Goal: Task Accomplishment & Management: Manage account settings

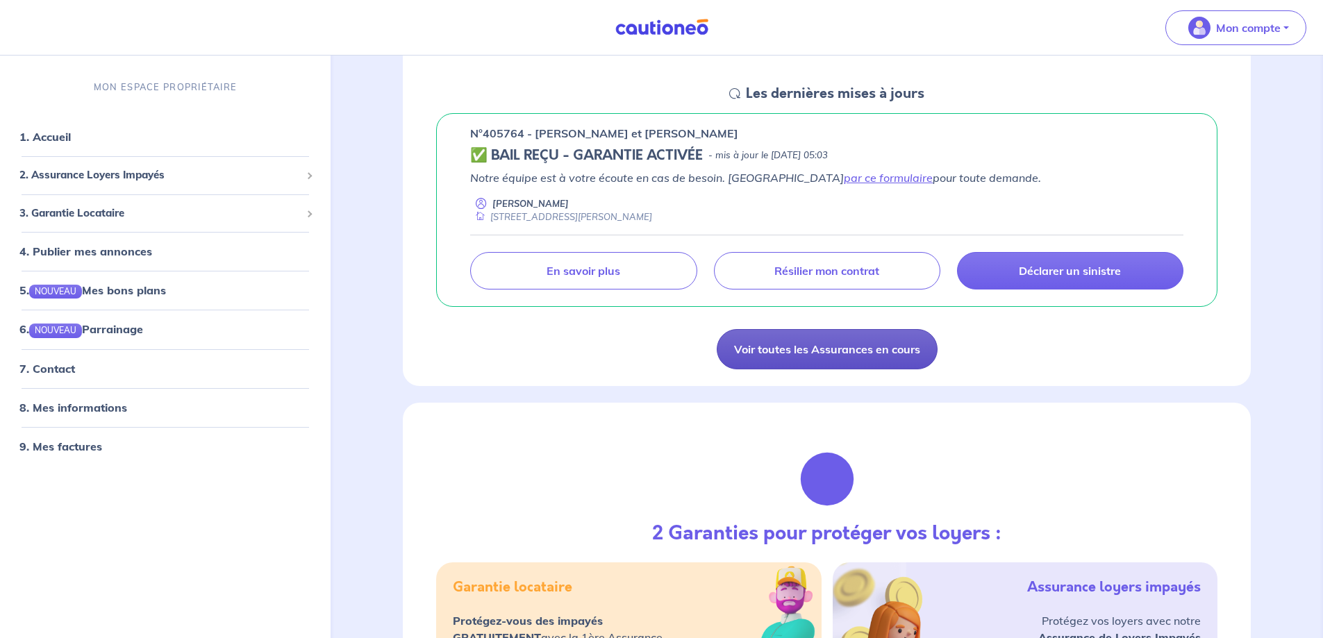
scroll to position [208, 0]
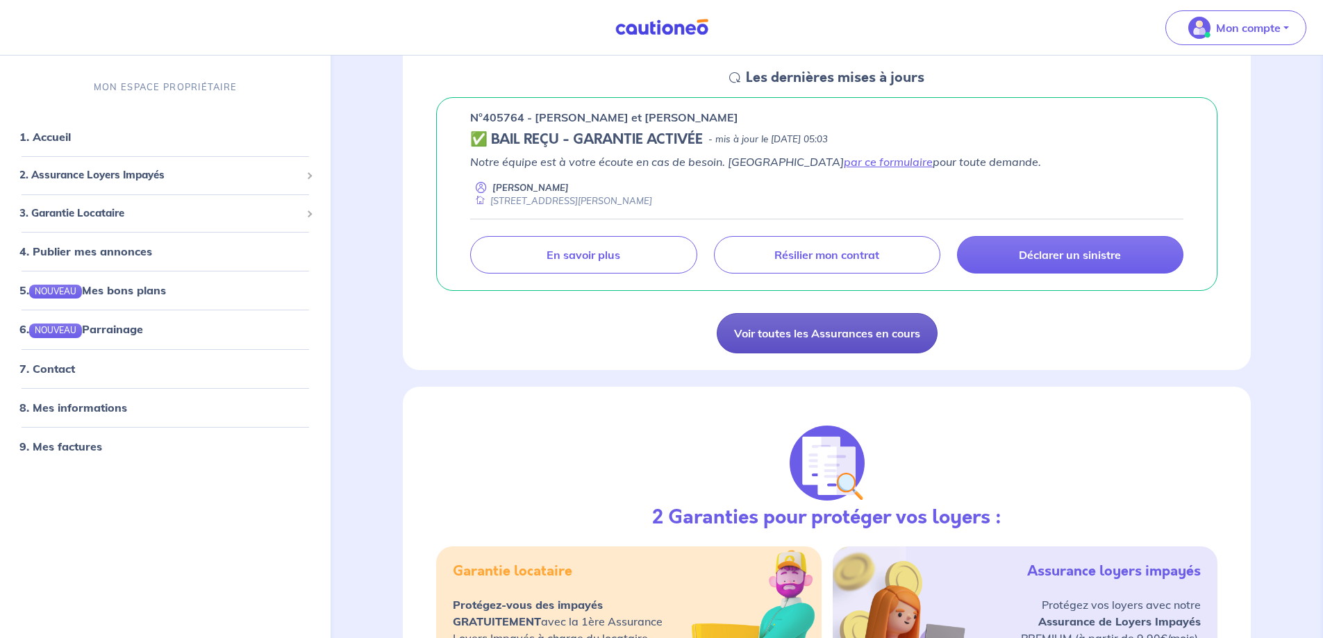
click at [883, 323] on link "Voir toutes les Assurances en cours" at bounding box center [827, 333] width 221 height 40
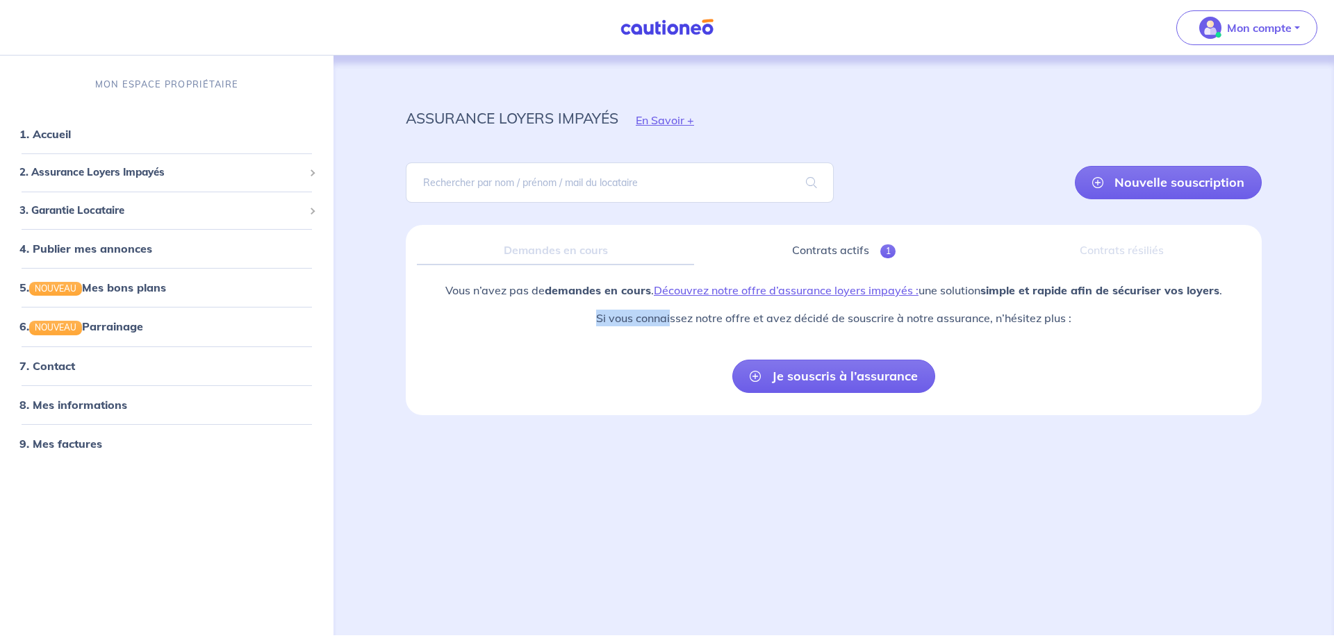
drag, startPoint x: 598, startPoint y: 319, endPoint x: 672, endPoint y: 318, distance: 74.3
click at [672, 318] on p "Si vous connaissez notre offre et avez décidé de souscrire à notre assurance, n…" at bounding box center [833, 318] width 777 height 17
drag, startPoint x: 675, startPoint y: 316, endPoint x: 1076, endPoint y: 321, distance: 401.6
click at [1076, 321] on p "Si vous connaissez notre offre et avez décidé de souscrire à notre assurance, n…" at bounding box center [833, 318] width 777 height 17
click at [1087, 321] on p "Si vous connaissez notre offre et avez décidé de souscrire à notre assurance, n…" at bounding box center [833, 318] width 777 height 17
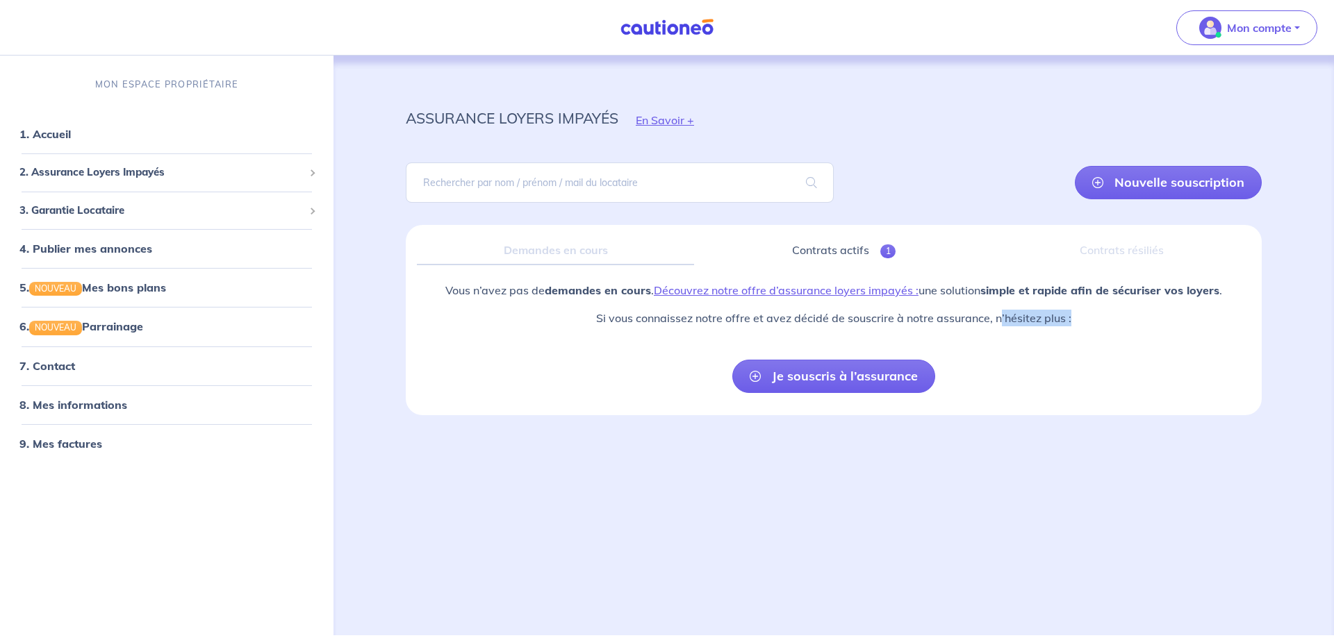
drag, startPoint x: 1100, startPoint y: 317, endPoint x: 998, endPoint y: 317, distance: 102.8
click at [998, 317] on p "Si vous connaissez notre offre et avez décidé de souscrire à notre assurance, n…" at bounding box center [833, 318] width 777 height 17
click at [936, 310] on p "Si vous connaissez notre offre et avez décidé de souscrire à notre assurance, n…" at bounding box center [833, 318] width 777 height 17
click at [171, 214] on span "3. Garantie Locataire" at bounding box center [161, 211] width 284 height 16
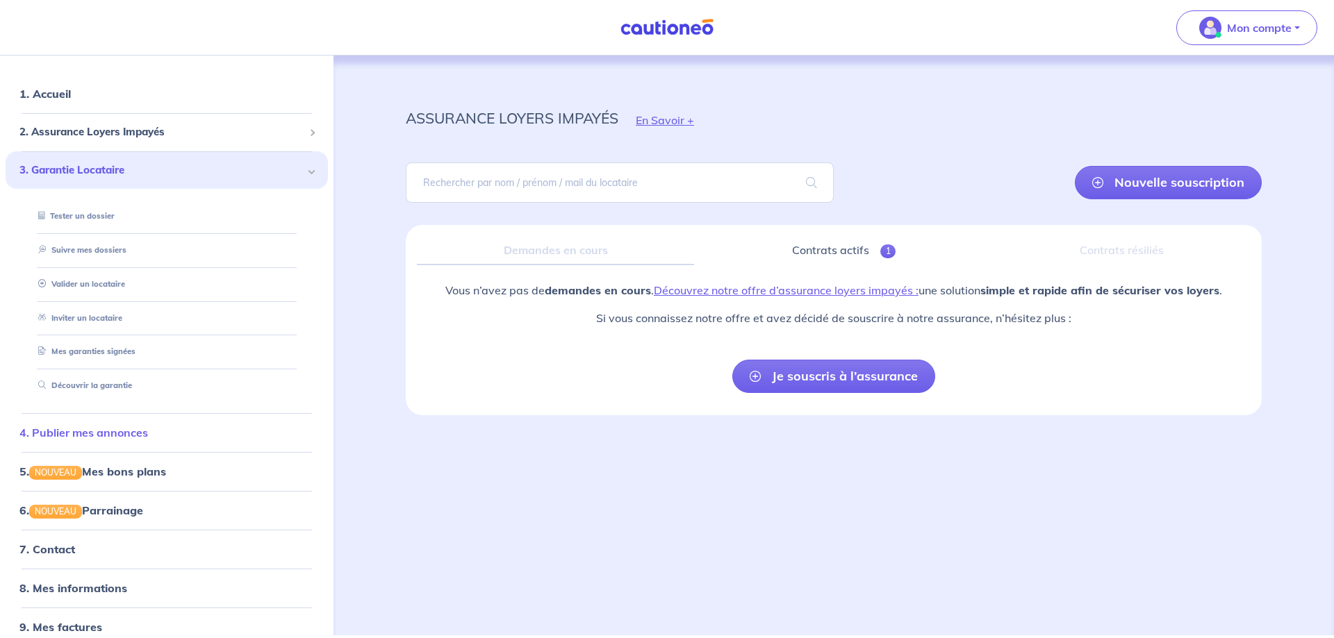
scroll to position [58, 0]
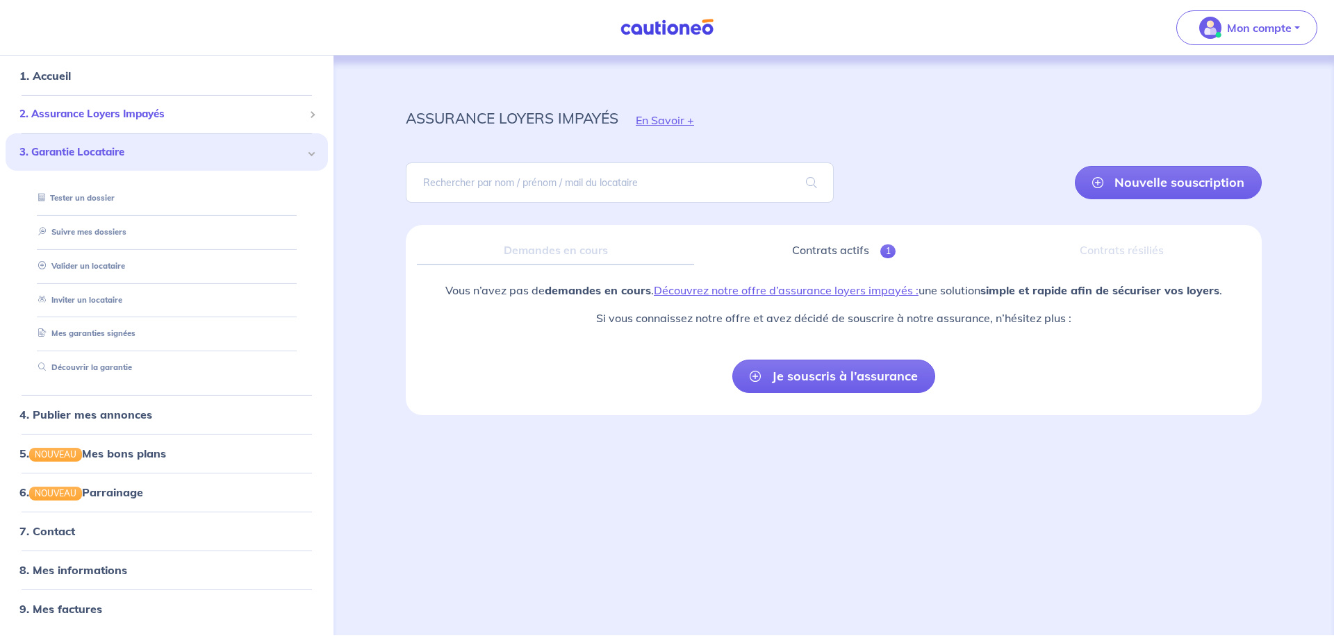
click at [200, 107] on span "2. Assurance Loyers Impayés" at bounding box center [161, 114] width 284 height 16
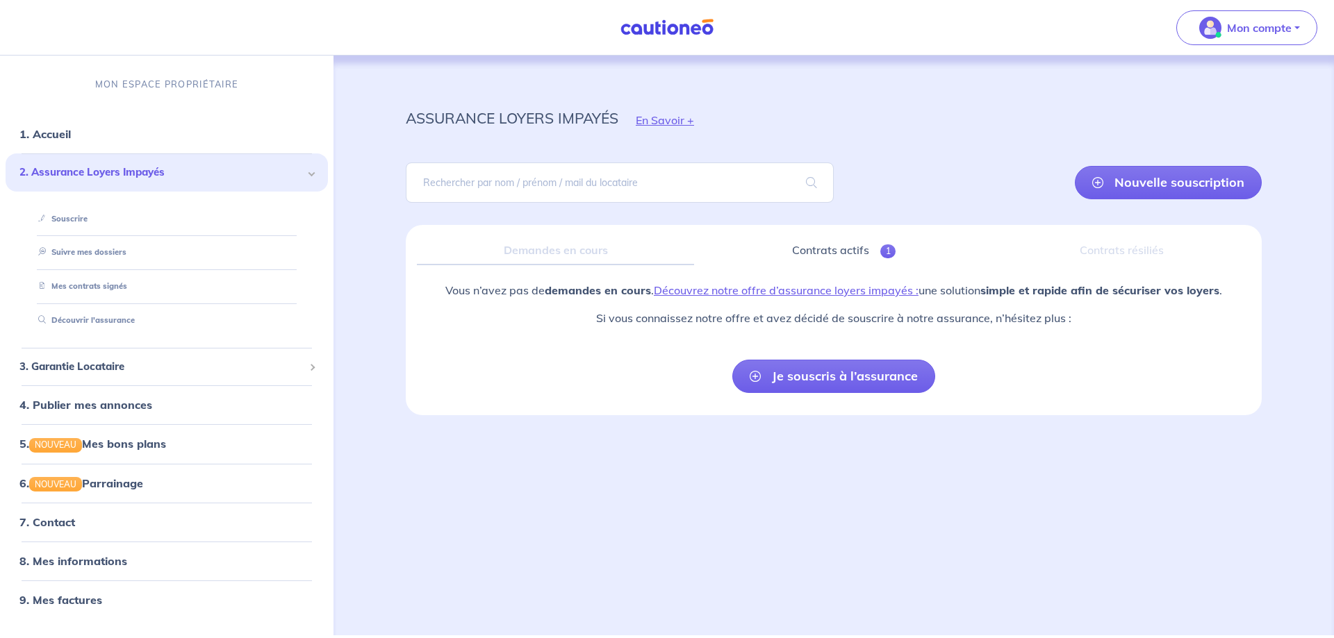
scroll to position [0, 0]
click at [126, 284] on link "Mes contrats signés" at bounding box center [80, 286] width 94 height 10
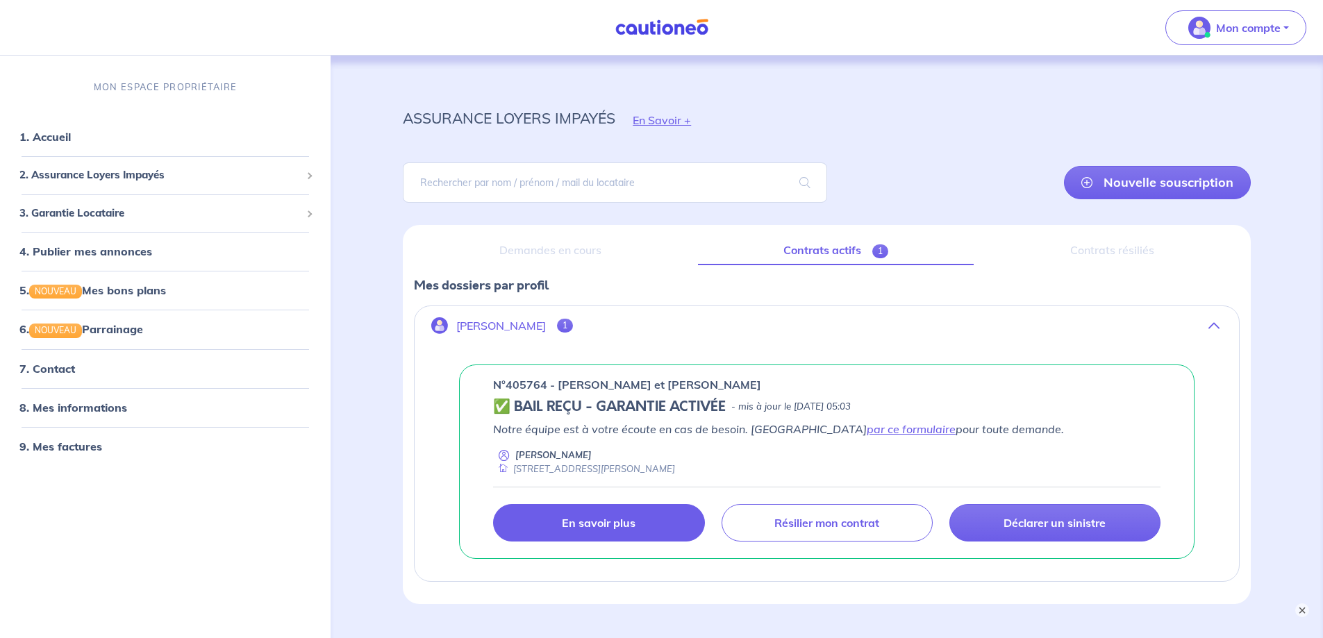
click at [618, 517] on p "En savoir plus" at bounding box center [599, 523] width 74 height 14
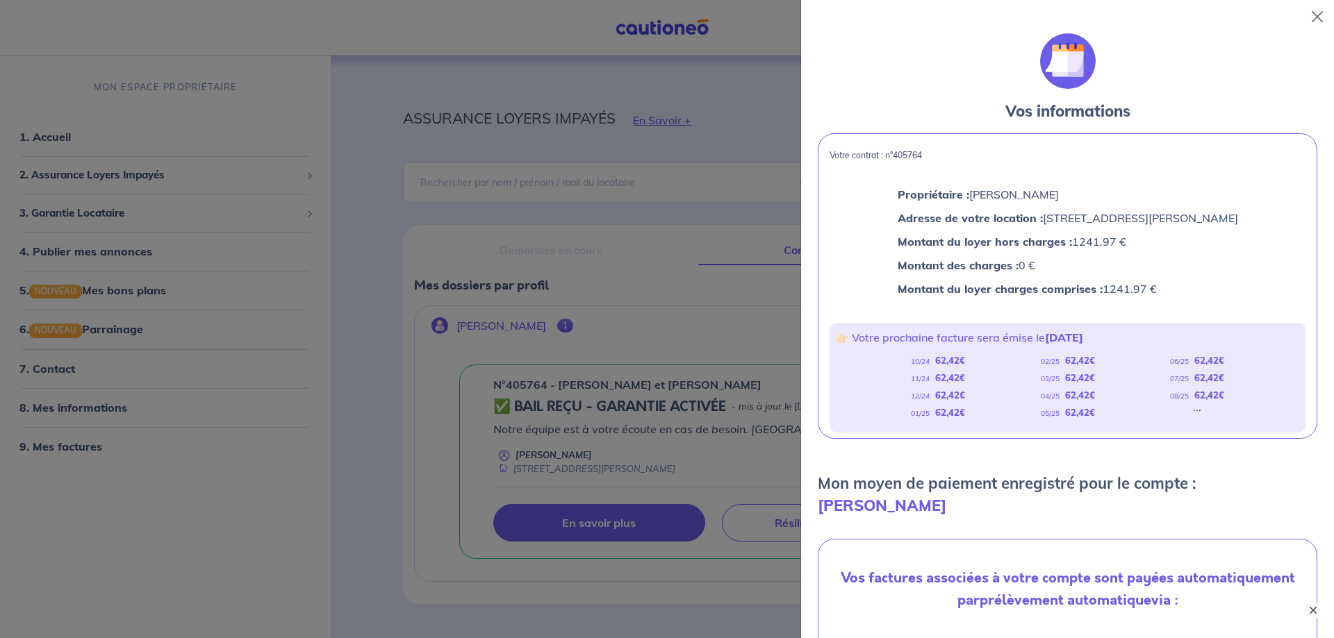
click at [1314, 613] on button "×" at bounding box center [1313, 610] width 17 height 17
click at [1316, 16] on button "Close" at bounding box center [1317, 17] width 22 height 22
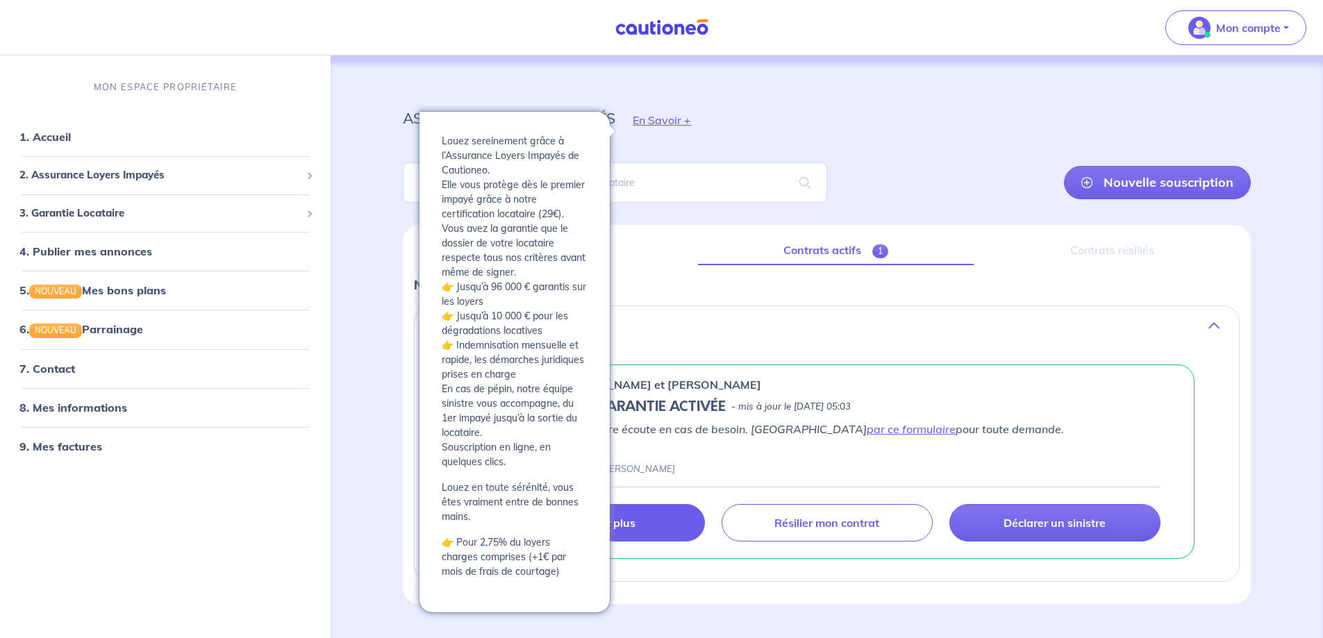
click at [672, 121] on button "En Savoir +" at bounding box center [661, 120] width 93 height 40
click at [938, 112] on div "assurance loyers impayés En Savoir +" at bounding box center [827, 120] width 915 height 63
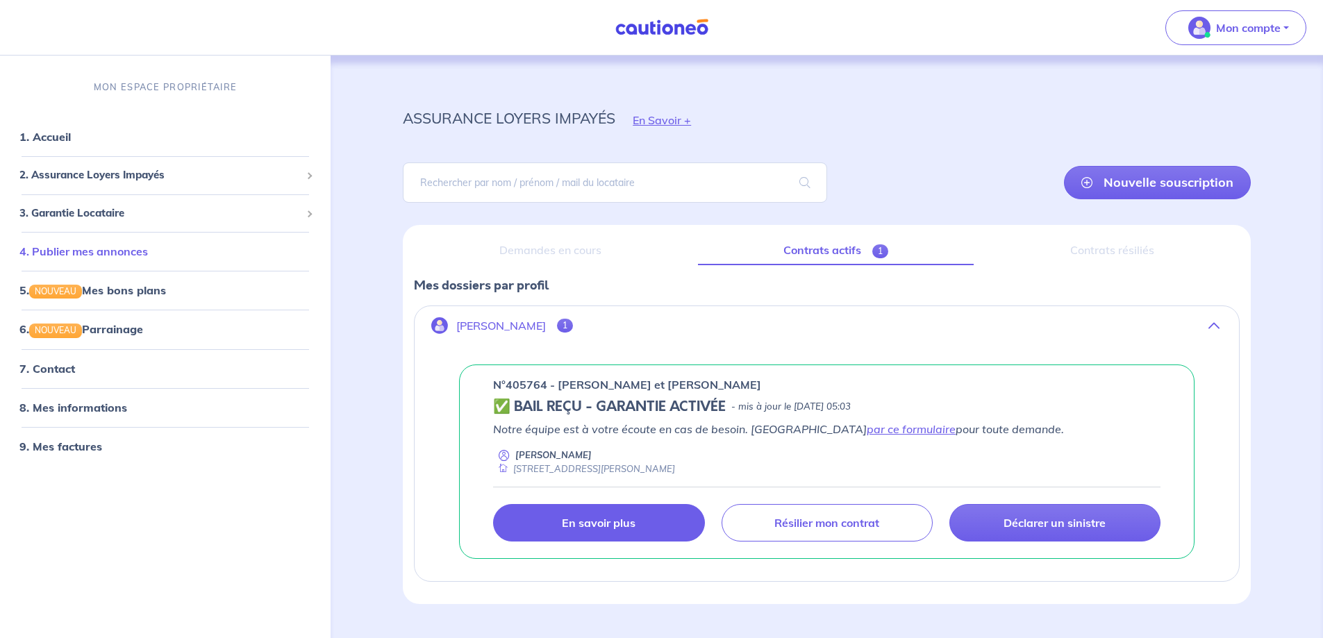
click at [148, 247] on link "4. Publier mes annonces" at bounding box center [83, 252] width 129 height 14
